Goal: Information Seeking & Learning: Learn about a topic

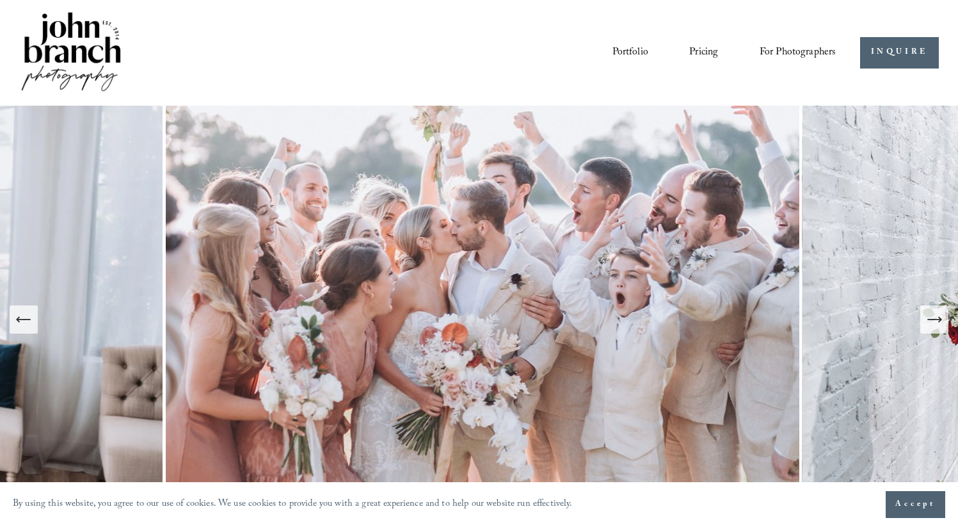
click at [694, 54] on link "Pricing" at bounding box center [703, 53] width 29 height 22
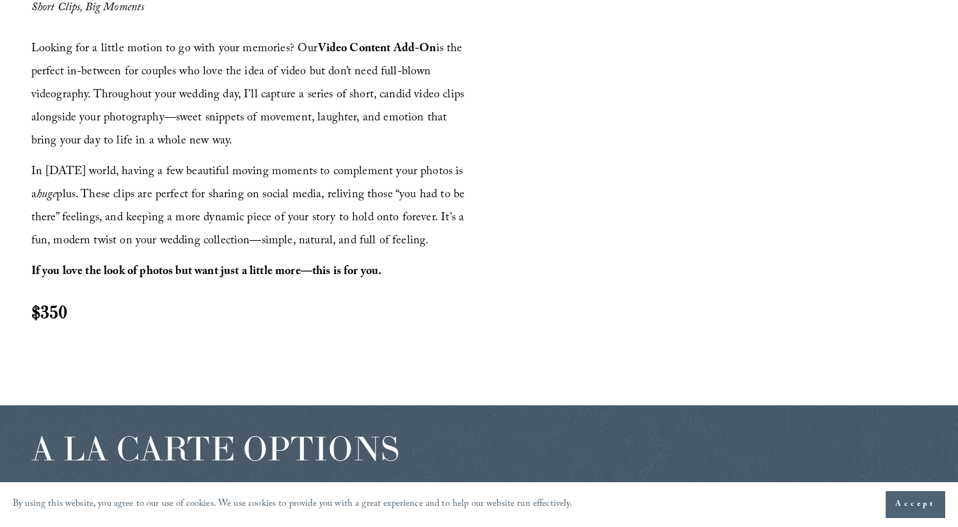
scroll to position [1452, 0]
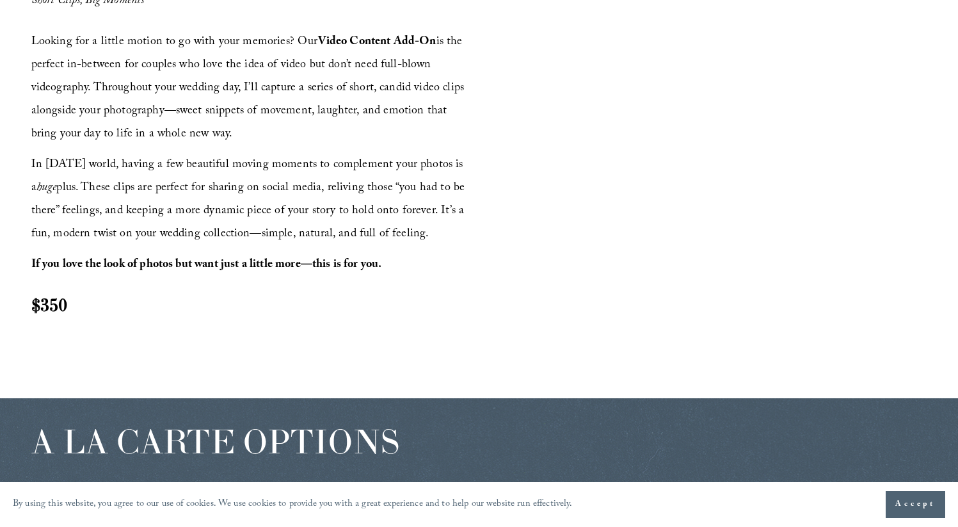
click at [269, 201] on p "In [DATE] world, having a few beautiful moving moments to complement your photo…" at bounding box center [253, 200] width 444 height 92
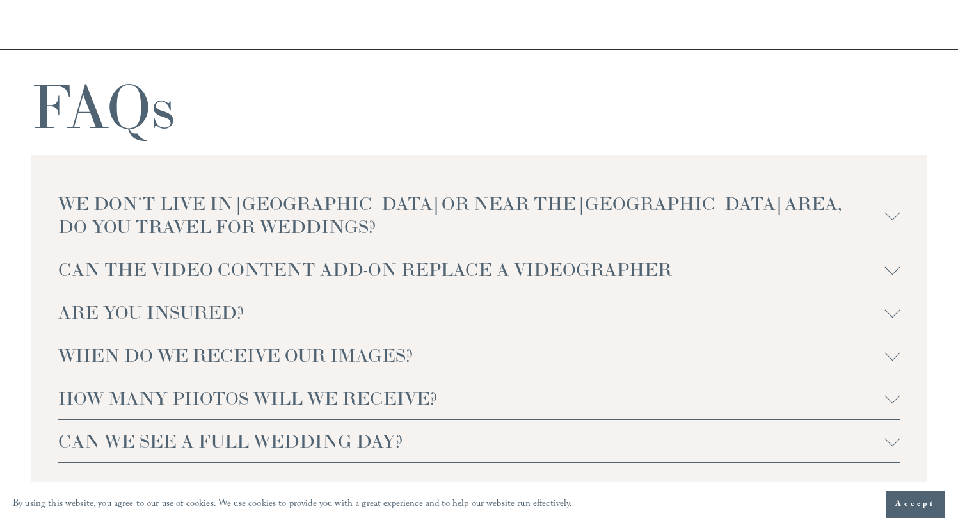
scroll to position [2719, 0]
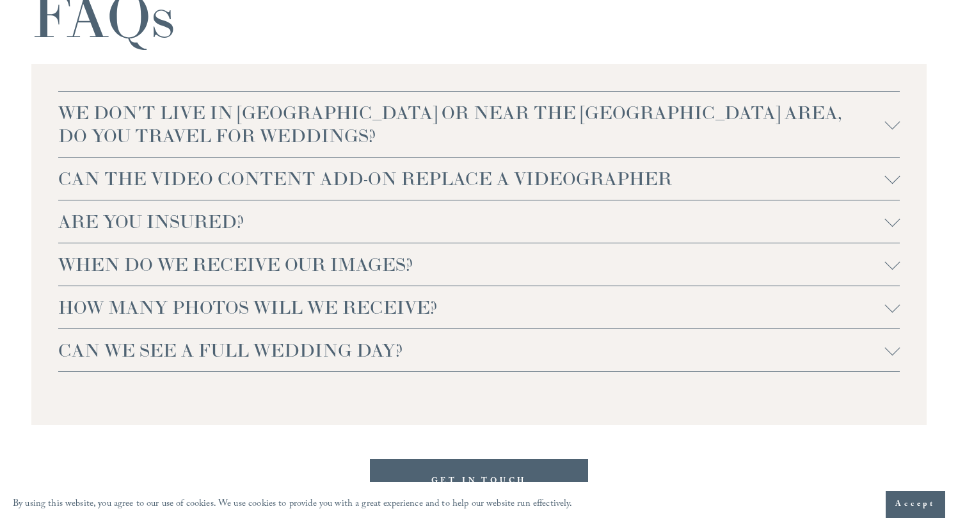
click at [308, 179] on span "CAN THE VIDEO CONTENT ADD-ON REPLACE A VIDEOGRAPHER" at bounding box center [471, 178] width 827 height 23
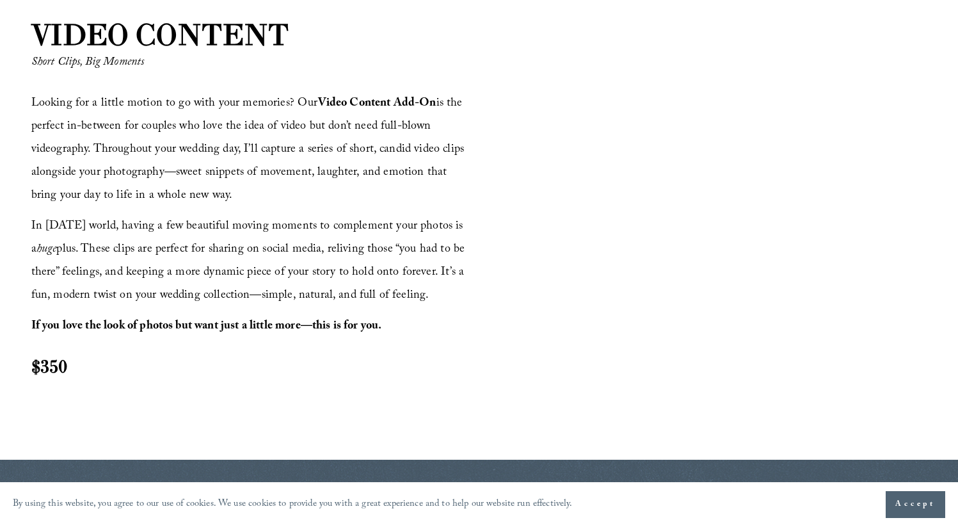
scroll to position [1390, 0]
